Goal: Go to known website: Access a specific website the user already knows

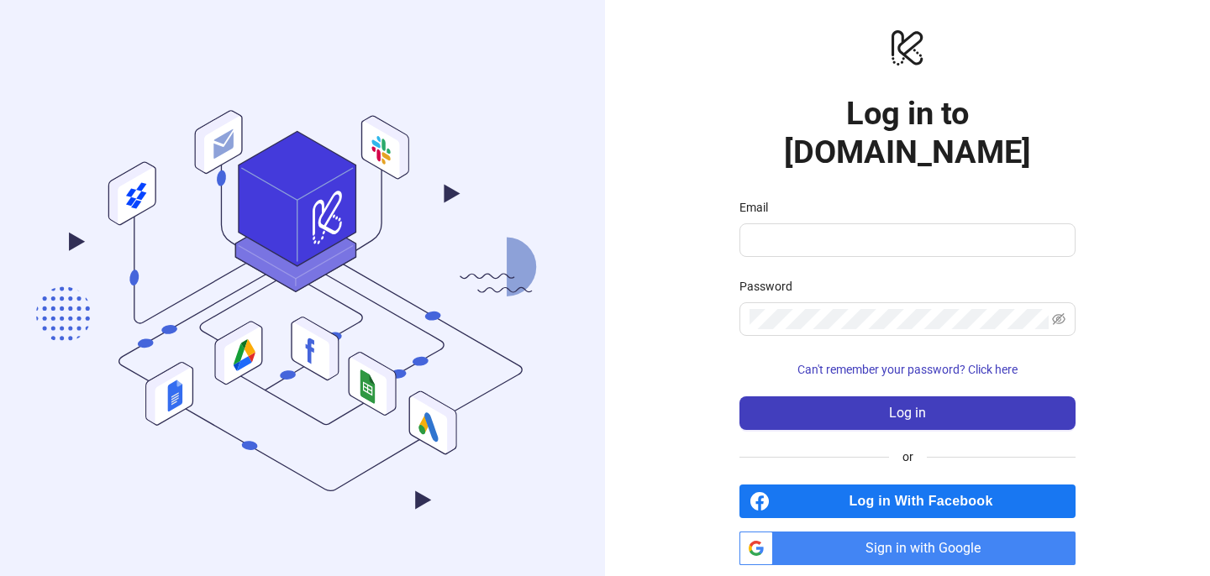
click at [691, 269] on div "logo/logo-mobile Log in to [DOMAIN_NAME] Email Password Can't remember your pas…" at bounding box center [907, 296] width 605 height 592
click at [855, 532] on span "Sign in with Google" at bounding box center [928, 549] width 296 height 34
